Goal: Task Accomplishment & Management: Manage account settings

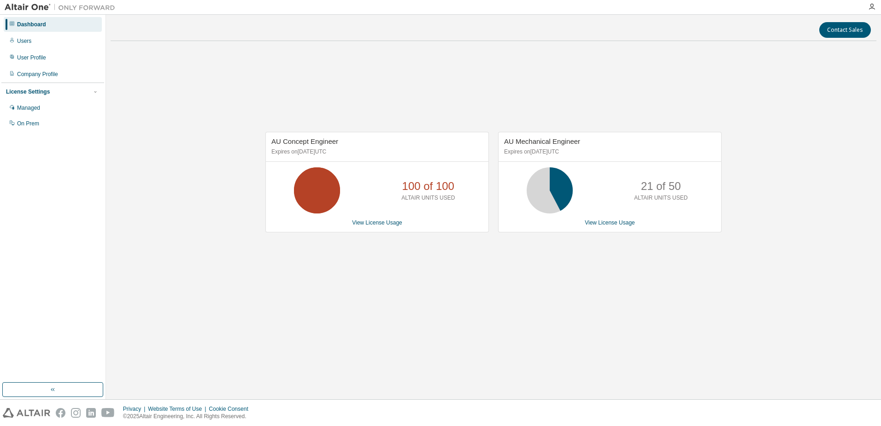
drag, startPoint x: 275, startPoint y: 155, endPoint x: 321, endPoint y: 152, distance: 46.1
click at [321, 152] on p "Expires on December 30, 2025 UTC" at bounding box center [375, 152] width 209 height 8
drag, startPoint x: 321, startPoint y: 152, endPoint x: 316, endPoint y: 158, distance: 7.5
click at [316, 158] on div "AU Concept Engineer Expires on December 30, 2025 UTC" at bounding box center [377, 146] width 222 height 29
drag, startPoint x: 273, startPoint y: 155, endPoint x: 346, endPoint y: 152, distance: 72.8
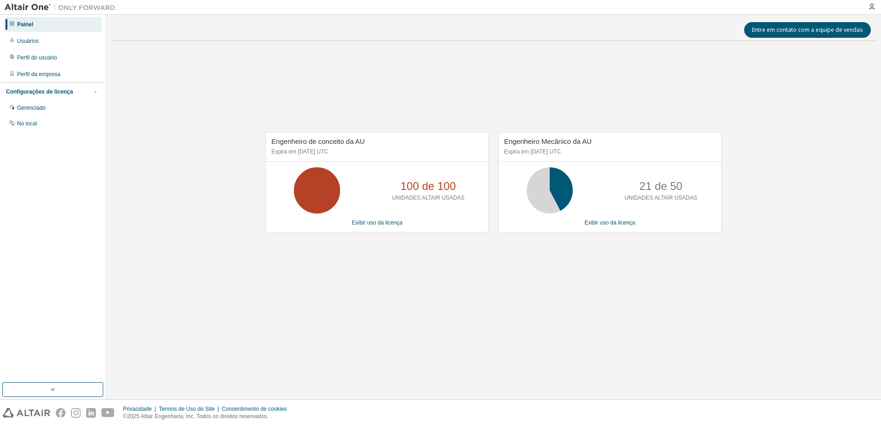
click at [346, 152] on p "Expira em 30 de dezembro de 2025 UTC" at bounding box center [375, 152] width 209 height 8
drag, startPoint x: 509, startPoint y: 155, endPoint x: 590, endPoint y: 153, distance: 81.5
click at [590, 153] on p "Expira em 30 de dezembro de 2025 UTC" at bounding box center [608, 152] width 209 height 8
drag, startPoint x: 590, startPoint y: 153, endPoint x: 530, endPoint y: 279, distance: 139.3
click at [530, 279] on div "Engenheiro de conceito da AU Expira em 30 de dezembro de 2025 UTC 100 de 100 UN…" at bounding box center [493, 186] width 765 height 277
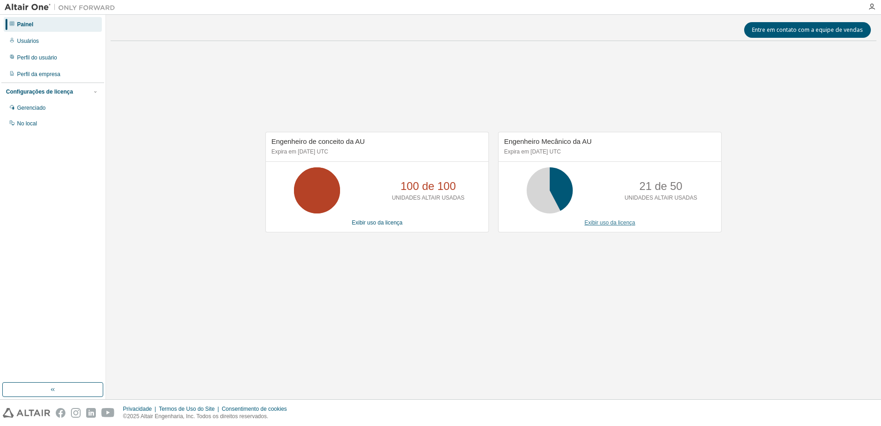
click at [609, 222] on link "Exibir uso da licença" at bounding box center [609, 222] width 51 height 6
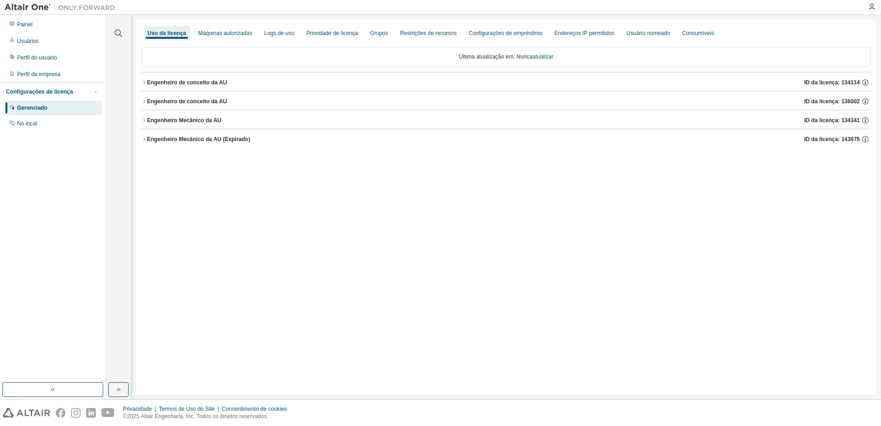
click at [149, 79] on font "Engenheiro de conceito da AU" at bounding box center [187, 82] width 80 height 6
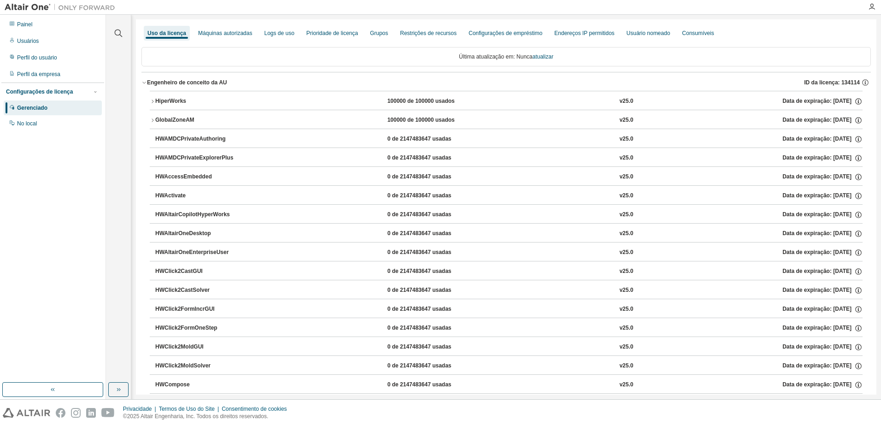
click at [154, 118] on icon "button" at bounding box center [153, 120] width 6 height 6
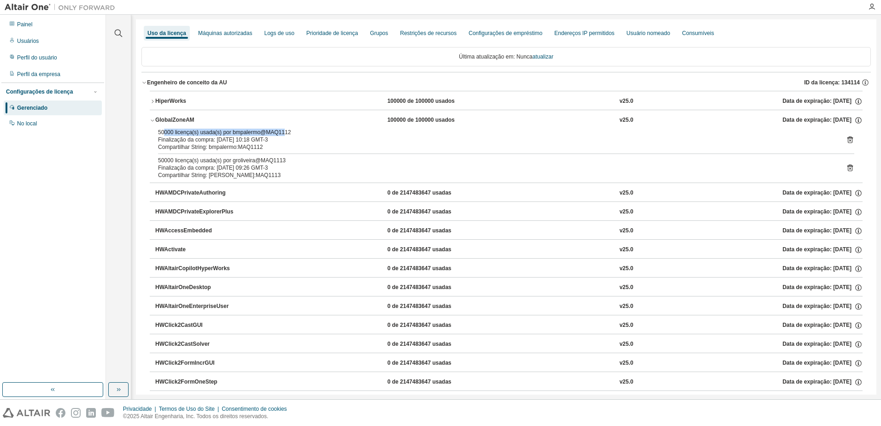
drag, startPoint x: 164, startPoint y: 133, endPoint x: 282, endPoint y: 134, distance: 117.9
click at [282, 134] on div "50000 licença(s) usada(s) por bmpalermo@MAQ1112" at bounding box center [495, 132] width 674 height 7
drag, startPoint x: 282, startPoint y: 134, endPoint x: 226, endPoint y: 162, distance: 63.0
click at [226, 162] on div "50000 licença(s) usada(s) por groliveira@MAQ1113" at bounding box center [495, 160] width 674 height 7
drag, startPoint x: 230, startPoint y: 134, endPoint x: 264, endPoint y: 133, distance: 34.1
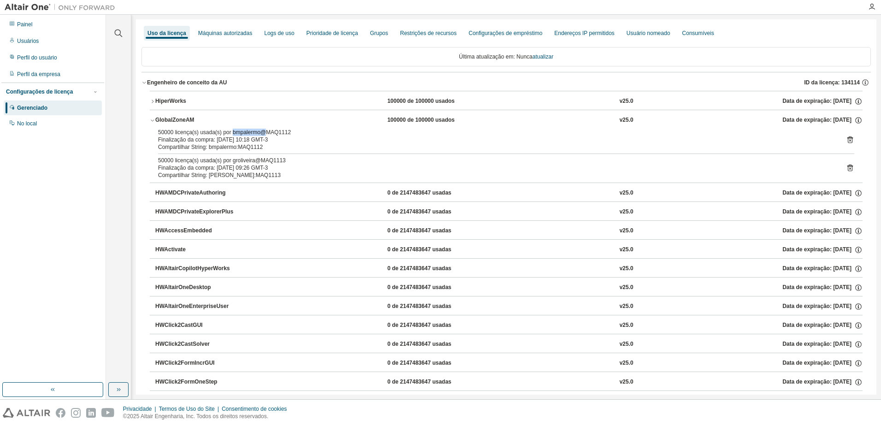
click at [264, 133] on div "50000 licença(s) usada(s) por bmpalermo@MAQ1112" at bounding box center [495, 132] width 674 height 7
click at [532, 125] on button "GlobalZoneAM 100000 de 100000 usados v25.0 Data de expiração: 2025-12-30" at bounding box center [506, 120] width 713 height 20
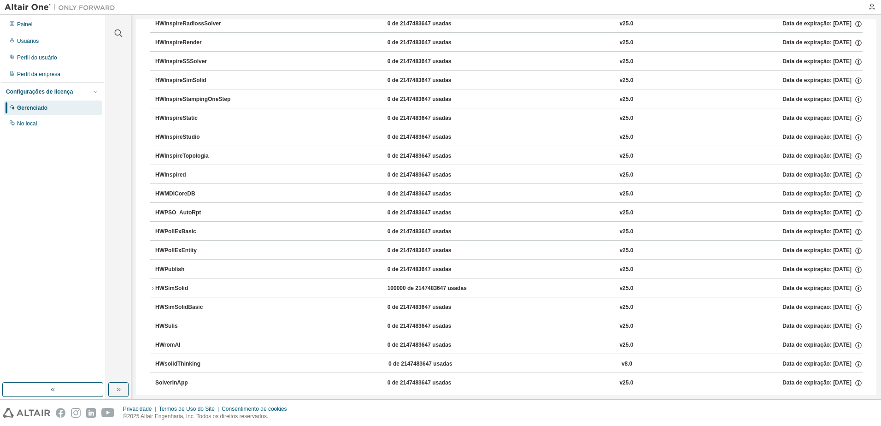
scroll to position [1450, 0]
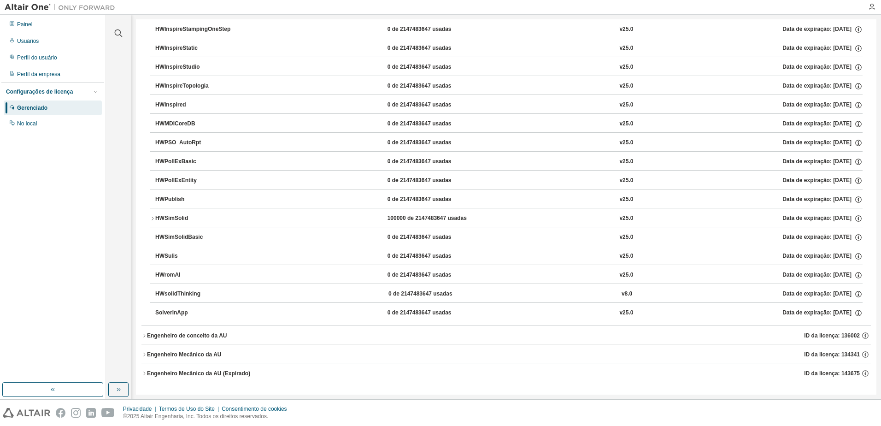
click at [153, 217] on icon "button" at bounding box center [153, 219] width 6 height 6
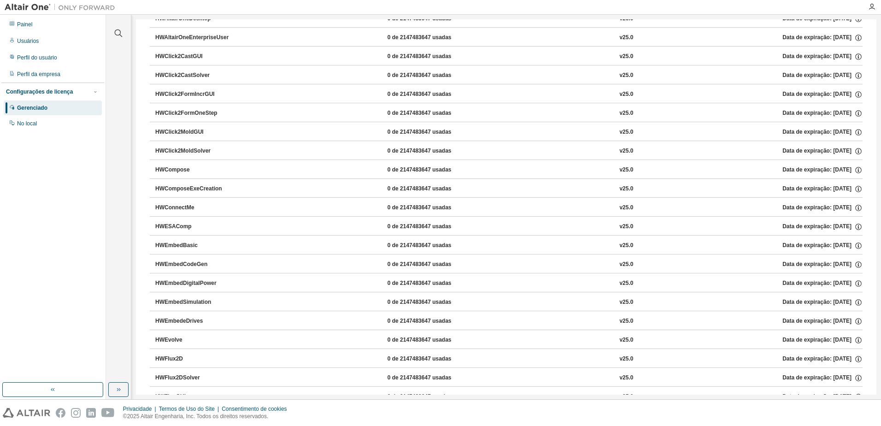
scroll to position [0, 0]
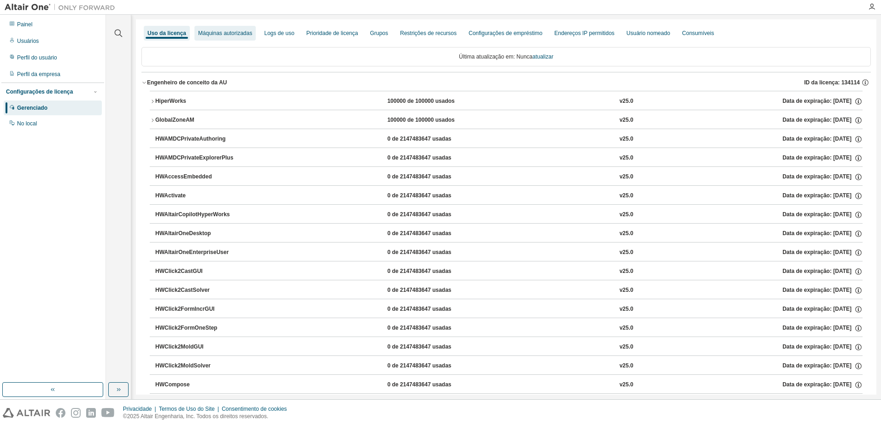
click at [211, 35] on div "Máquinas autorizadas" at bounding box center [225, 32] width 54 height 7
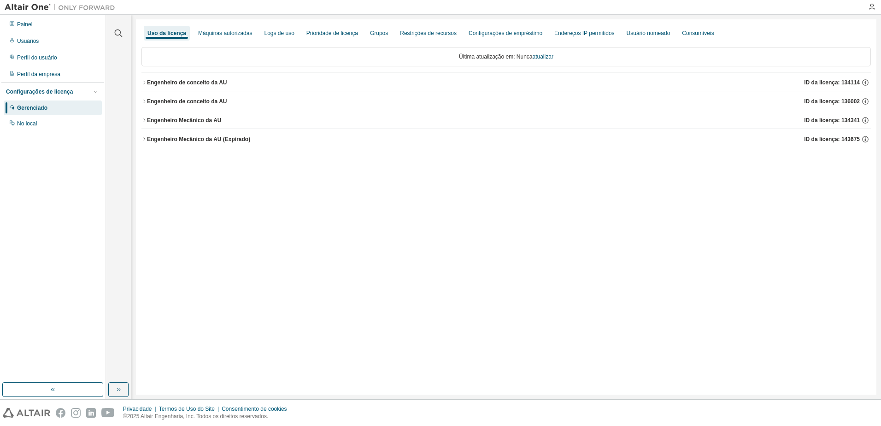
click at [220, 100] on font "Engenheiro de conceito da AU" at bounding box center [187, 101] width 80 height 6
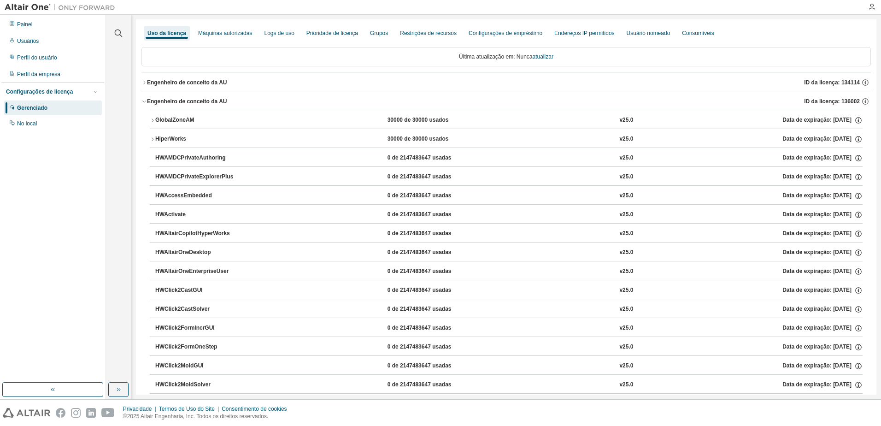
click at [267, 122] on div "GlobalZoneAM 30000 de 30000 usados v25.0 Data de expiração: 2026-01-04" at bounding box center [508, 120] width 707 height 8
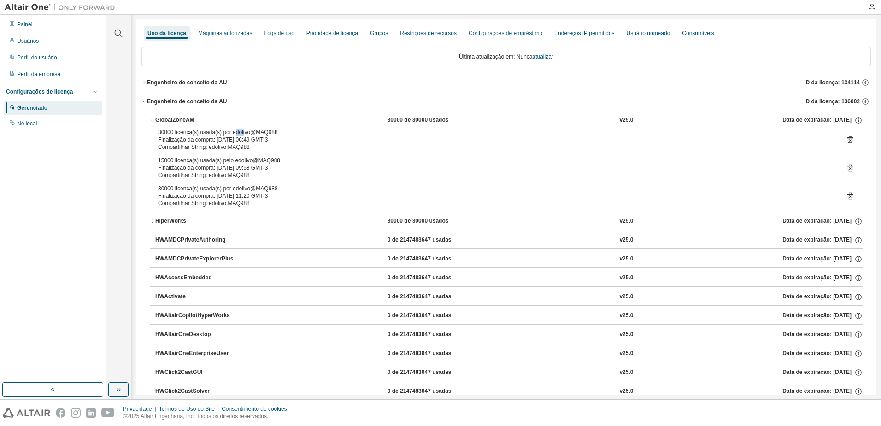
drag, startPoint x: 231, startPoint y: 133, endPoint x: 241, endPoint y: 133, distance: 10.1
click at [241, 133] on div "30000 licença(s) usada(s) por edolivo@MAQ988" at bounding box center [495, 132] width 674 height 7
drag, startPoint x: 241, startPoint y: 133, endPoint x: 232, endPoint y: 132, distance: 9.3
click at [232, 132] on div "30000 licença(s) usada(s) por edolivo@MAQ988" at bounding box center [495, 132] width 674 height 7
drag, startPoint x: 230, startPoint y: 133, endPoint x: 245, endPoint y: 133, distance: 15.2
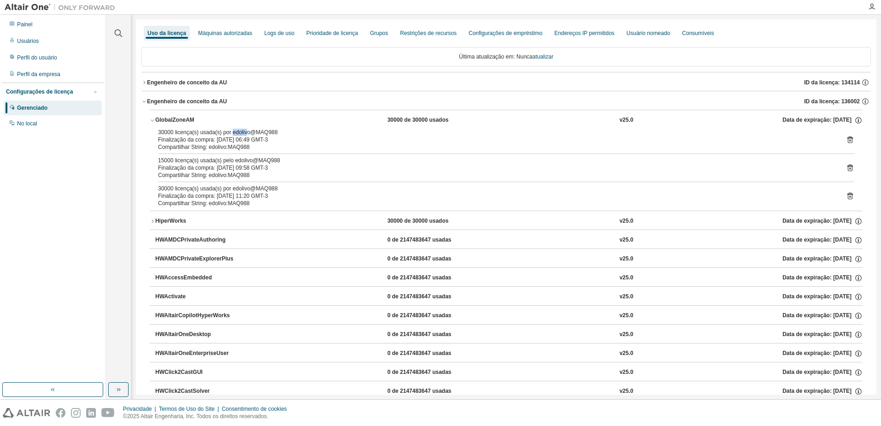
click at [245, 133] on div "30000 licença(s) usada(s) por edolivo@MAQ988" at bounding box center [495, 132] width 674 height 7
copy div "edoliv"
drag, startPoint x: 166, startPoint y: 223, endPoint x: 235, endPoint y: 219, distance: 69.7
click at [166, 223] on div "HiperWorks" at bounding box center [196, 221] width 83 height 8
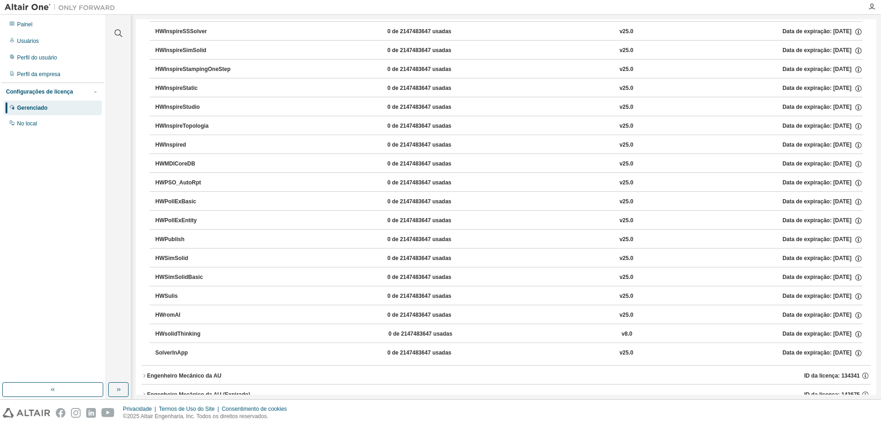
scroll to position [1614, 0]
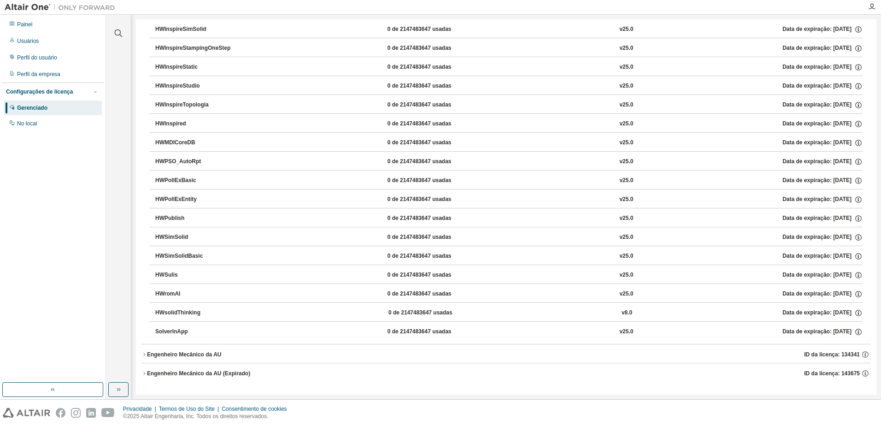
click at [219, 361] on button "Engenheiro Mecânico da AU ID da licença: 134341" at bounding box center [505, 354] width 729 height 20
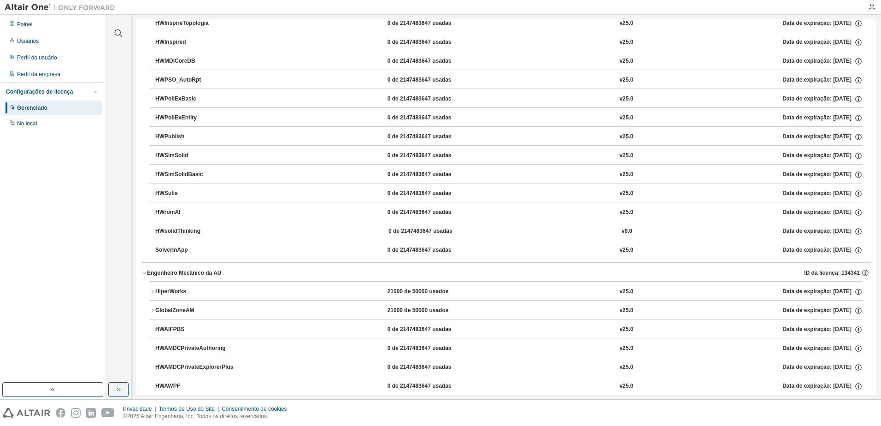
scroll to position [1706, 0]
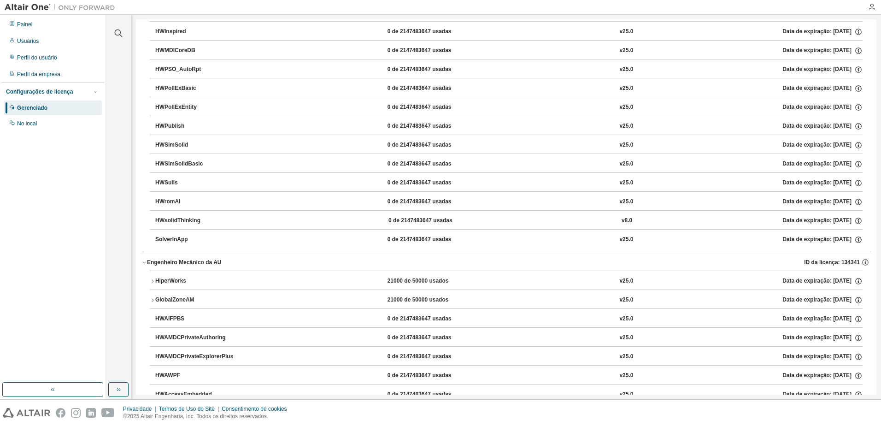
click at [231, 299] on div "GlobalZoneAM" at bounding box center [196, 300] width 83 height 8
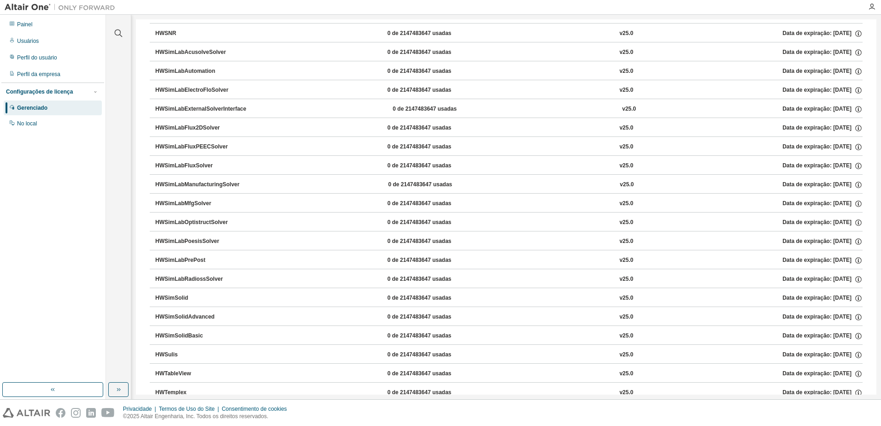
scroll to position [5647, 0]
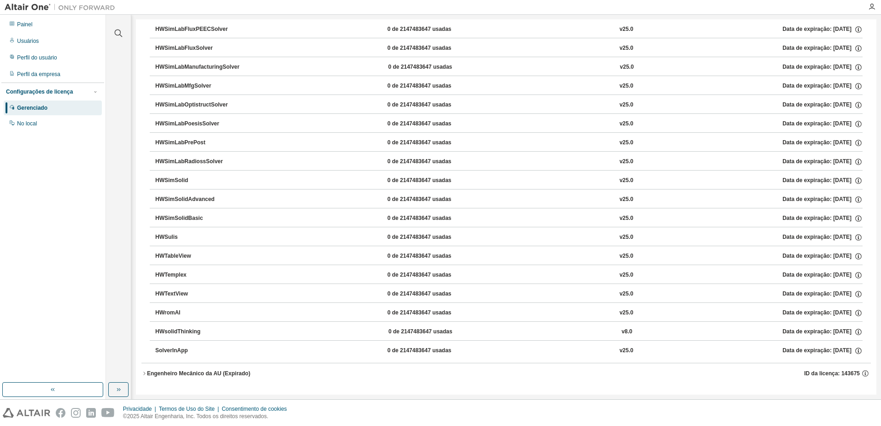
click at [187, 380] on button "Engenheiro Mecânico da AU (Expirado) ID da licença: 143675" at bounding box center [505, 373] width 729 height 20
click at [145, 375] on icon "button" at bounding box center [144, 373] width 6 height 6
click at [153, 376] on div "Engenheiro Mecânico da AU (Expirado)" at bounding box center [198, 372] width 103 height 7
click at [148, 372] on div "Engenheiro Mecânico da AU (Expirado)" at bounding box center [198, 372] width 103 height 7
click at [147, 371] on div "Engenheiro Mecânico da AU (Expirado)" at bounding box center [198, 372] width 103 height 7
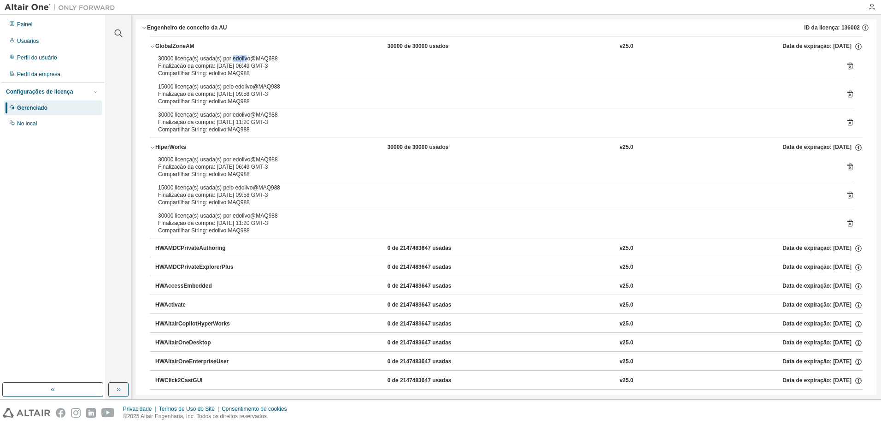
scroll to position [0, 0]
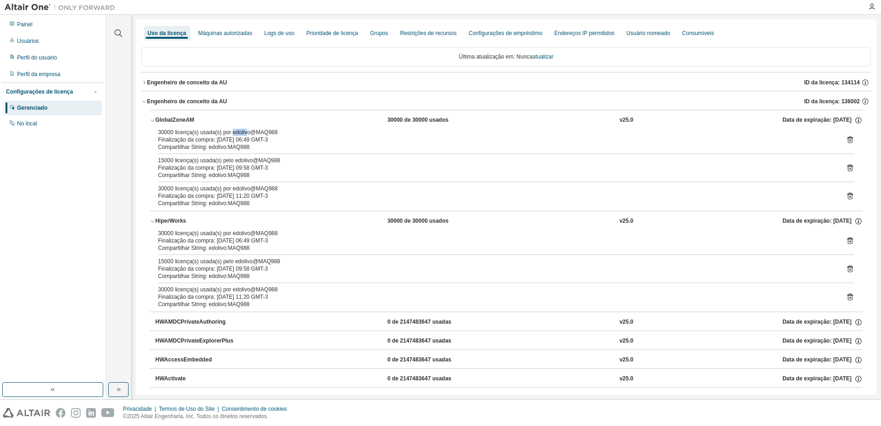
click at [144, 99] on icon "button" at bounding box center [144, 102] width 6 height 6
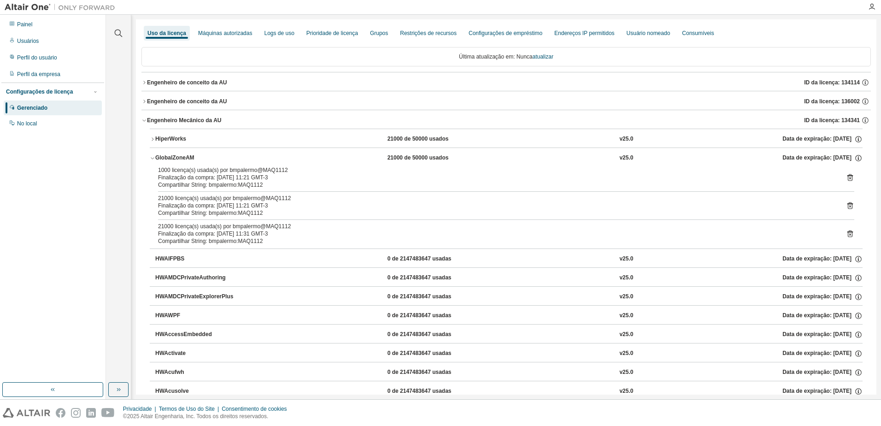
click at [145, 116] on button "Engenheiro Mecânico da AU ID da licença: 134341" at bounding box center [505, 120] width 729 height 20
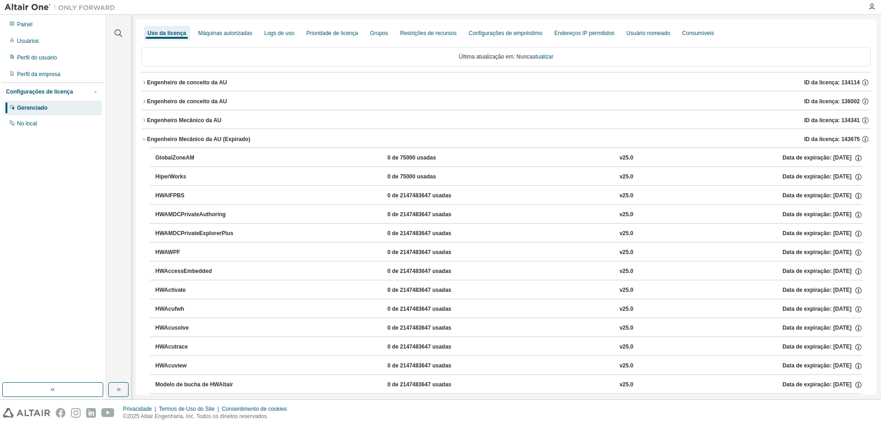
click at [142, 136] on icon "button" at bounding box center [144, 139] width 6 height 6
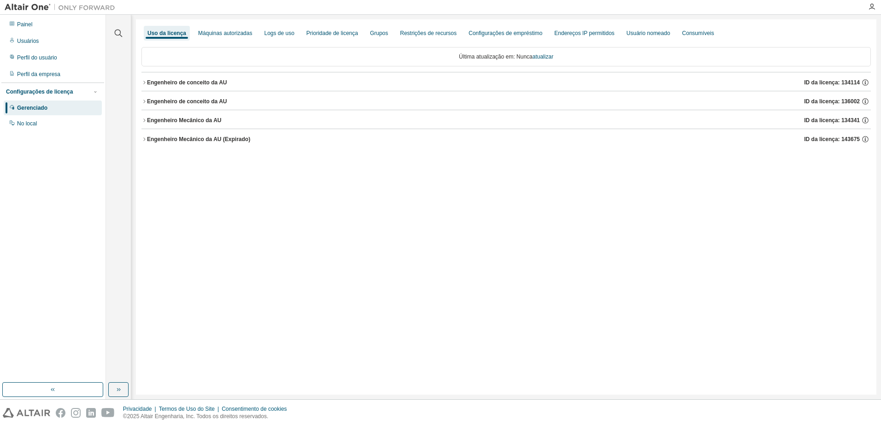
click at [146, 82] on icon "button" at bounding box center [144, 83] width 6 height 6
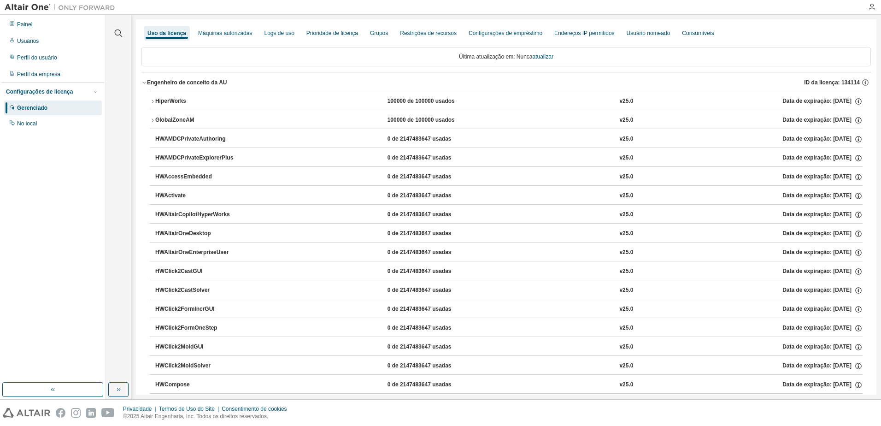
click at [146, 82] on icon "button" at bounding box center [144, 83] width 6 height 6
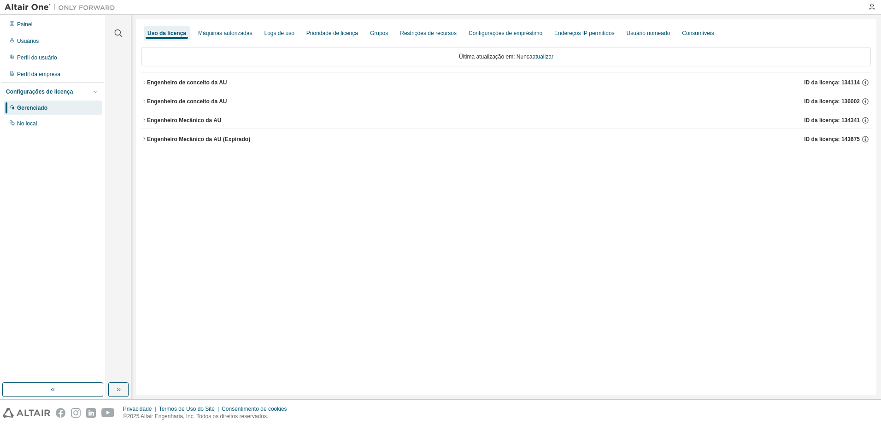
click at [146, 100] on icon "button" at bounding box center [144, 102] width 6 height 6
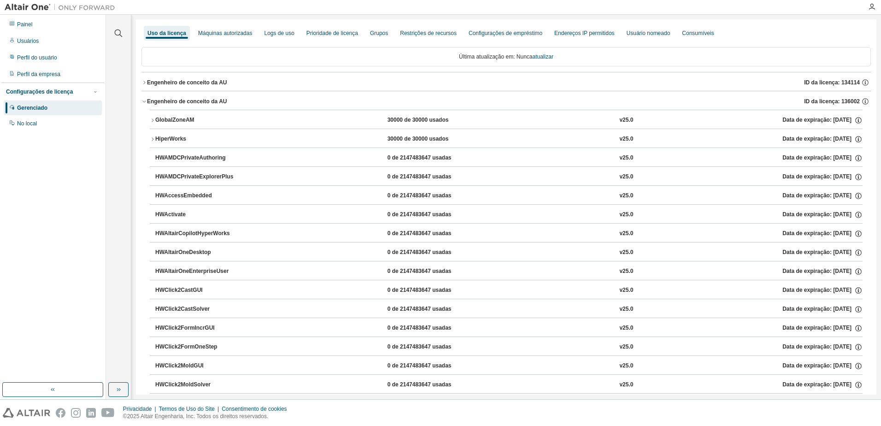
click at [146, 100] on icon "button" at bounding box center [144, 102] width 6 height 6
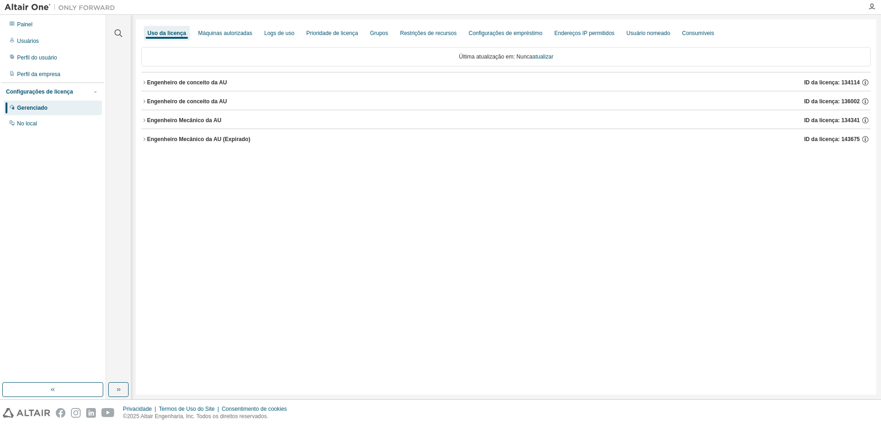
click at [147, 123] on font "Engenheiro Mecânico da AU" at bounding box center [184, 120] width 75 height 6
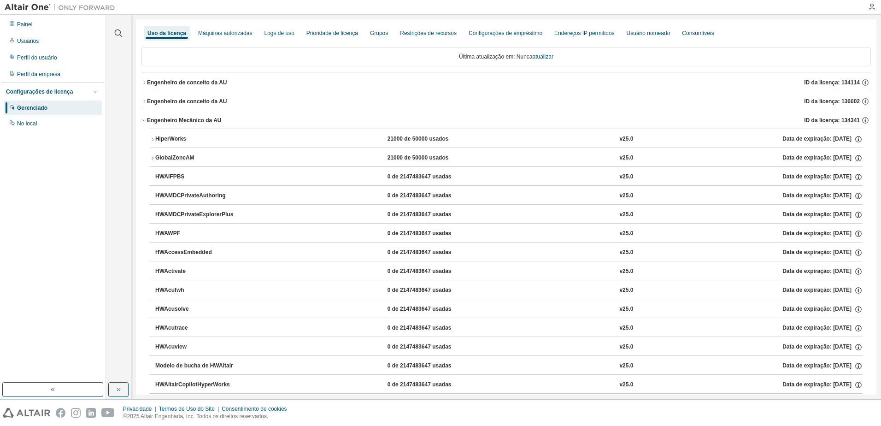
click at [147, 123] on font "Engenheiro Mecânico da AU" at bounding box center [184, 120] width 75 height 6
